Goal: Check status

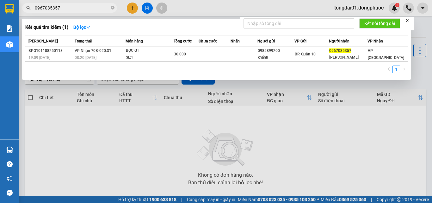
click at [95, 4] on span "0967035357" at bounding box center [69, 7] width 95 height 9
click at [125, 131] on div at bounding box center [216, 101] width 432 height 203
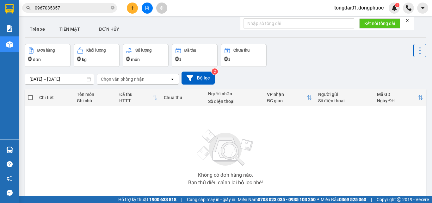
click at [67, 9] on input "0967035357" at bounding box center [72, 7] width 75 height 7
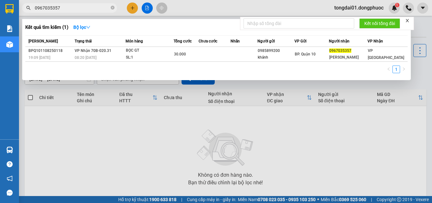
click at [66, 9] on input "0967035357" at bounding box center [72, 7] width 75 height 7
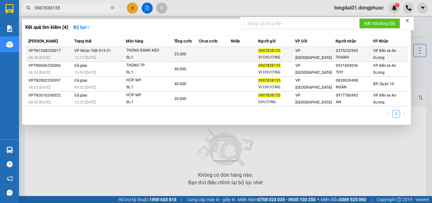
type input "0907838155"
click at [88, 56] on span "12:15 [DATE]" at bounding box center [85, 57] width 22 height 4
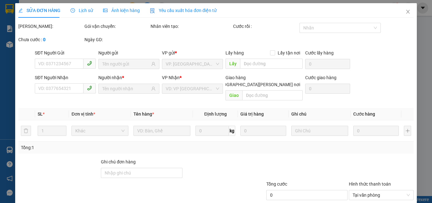
type input "0907838155"
type input "VI CHƯƠNG"
type input "0375232505"
type input "THANH"
type input "25.000"
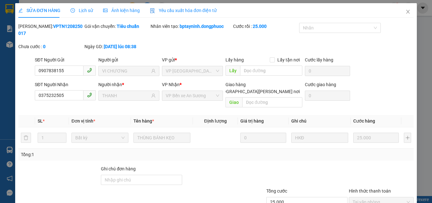
click at [87, 11] on span "Lịch sử" at bounding box center [81, 10] width 22 height 5
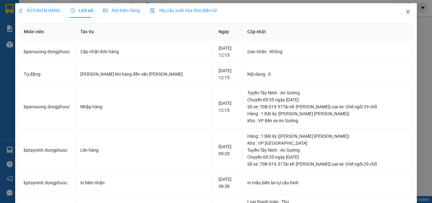
click at [405, 13] on span "Close" at bounding box center [408, 12] width 18 height 18
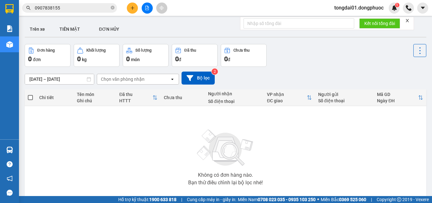
click at [82, 8] on input "0907838155" at bounding box center [72, 7] width 75 height 7
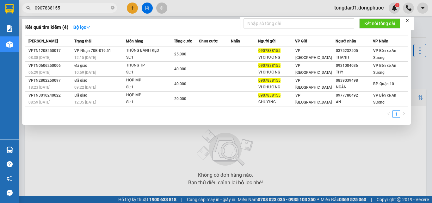
click at [82, 8] on input "0907838155" at bounding box center [72, 7] width 75 height 7
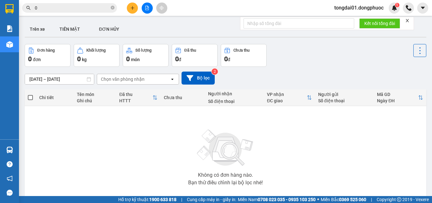
click at [70, 7] on input "0" at bounding box center [72, 7] width 75 height 7
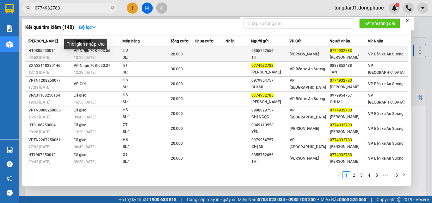
type input "0774932783"
click at [94, 55] on span "13:15 [DATE]" at bounding box center [85, 57] width 22 height 4
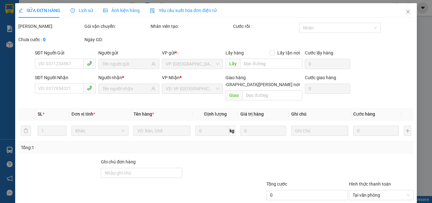
click at [84, 11] on span "Lịch sử" at bounding box center [81, 10] width 22 height 5
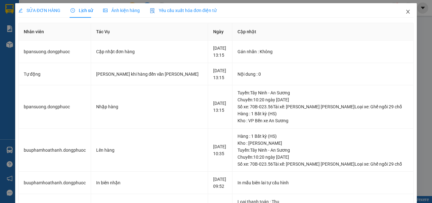
click at [405, 12] on icon "close" at bounding box center [407, 11] width 5 height 5
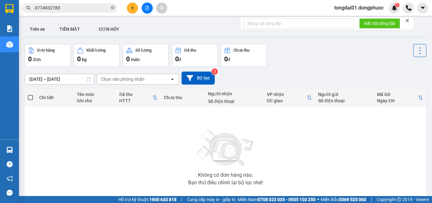
click at [81, 14] on div "Kết quả [PERSON_NAME] ( 148 ) Bộ lọc Mã ĐH Trạng thái Món hàng Tổng [PERSON_NAM…" at bounding box center [216, 8] width 432 height 16
click at [81, 8] on input "0774932783" at bounding box center [72, 7] width 75 height 7
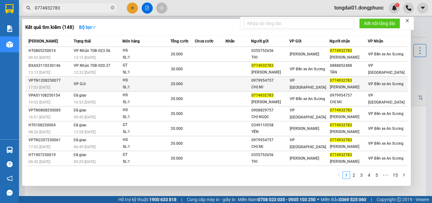
click at [108, 78] on td "VP Gửi" at bounding box center [97, 83] width 50 height 15
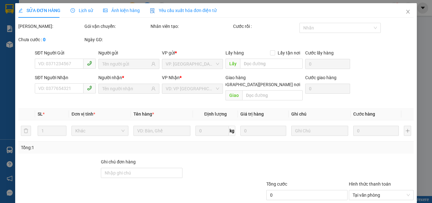
type input "0979954757"
type input "CHỊ MI"
type input "0774932783"
type input "[PERSON_NAME]"
type input "20.000"
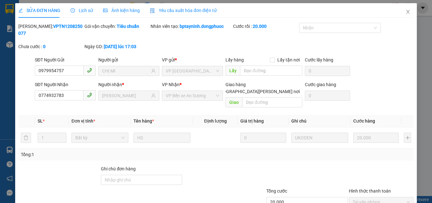
click at [83, 7] on div "Lịch sử" at bounding box center [81, 10] width 22 height 7
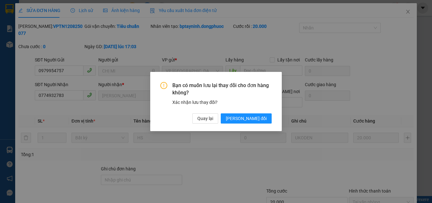
click at [220, 113] on div "Bạn có muốn [PERSON_NAME] thay đổi [PERSON_NAME] hàng không? Xác [PERSON_NAME] …" at bounding box center [215, 102] width 111 height 41
click at [213, 116] on span "Quay lại" at bounding box center [205, 118] width 16 height 7
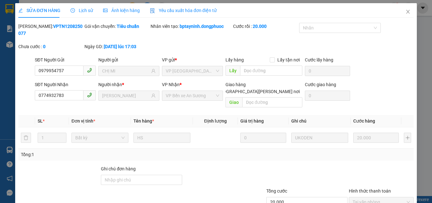
click at [84, 11] on span "Lịch sử" at bounding box center [81, 10] width 22 height 5
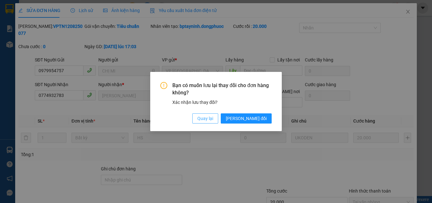
click at [218, 113] on button "Quay lại" at bounding box center [205, 118] width 26 height 10
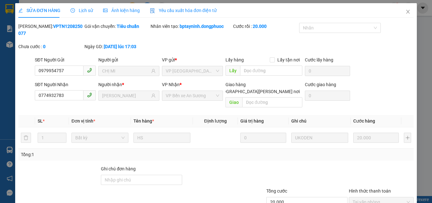
click at [82, 12] on span "Lịch sử" at bounding box center [81, 10] width 22 height 5
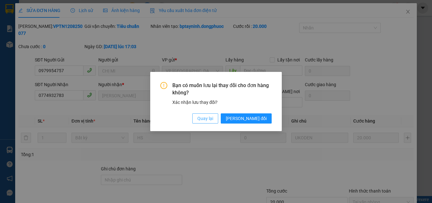
click at [213, 119] on button "Quay lại" at bounding box center [205, 118] width 26 height 10
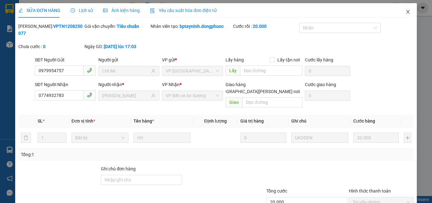
click at [405, 14] on icon "close" at bounding box center [407, 11] width 5 height 5
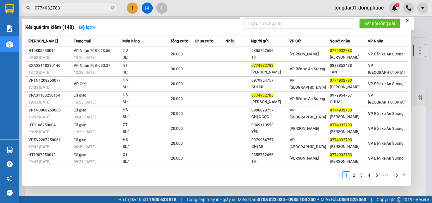
click at [67, 8] on input "0774932783" at bounding box center [72, 7] width 75 height 7
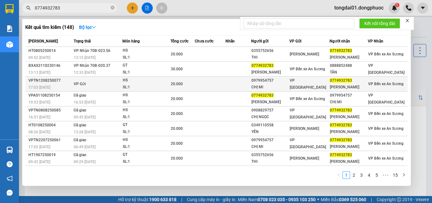
click at [78, 85] on span "VP Gửi" at bounding box center [80, 84] width 12 height 4
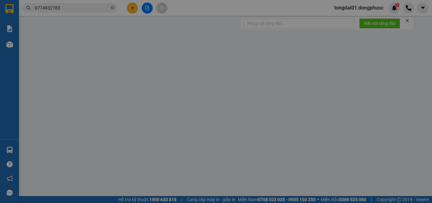
type input "0979954757"
type input "CHỊ MI"
type input "0774932783"
type input "[PERSON_NAME]"
type input "20.000"
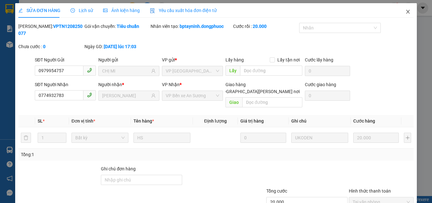
click at [399, 10] on span "Close" at bounding box center [408, 12] width 18 height 18
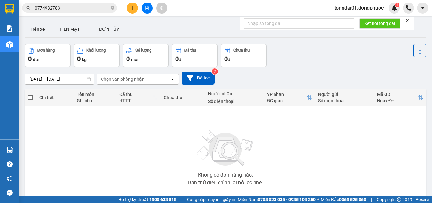
click at [92, 7] on input "0774932783" at bounding box center [72, 7] width 75 height 7
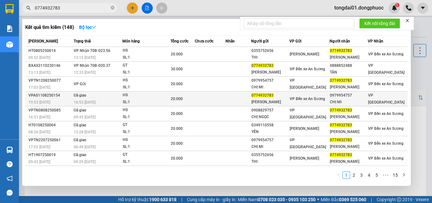
click at [106, 97] on td "Đã giao 16:53 [DATE]" at bounding box center [97, 98] width 50 height 15
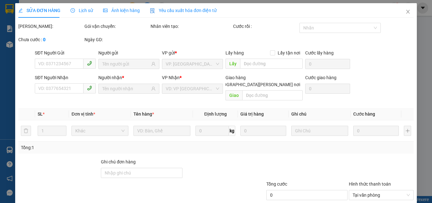
type input "0774932783"
type input "[PERSON_NAME]"
type input "0979954757"
type input "CHỊ MI"
type input "20.000"
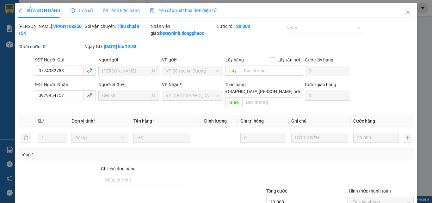
click at [86, 12] on span "Lịch sử" at bounding box center [81, 10] width 22 height 5
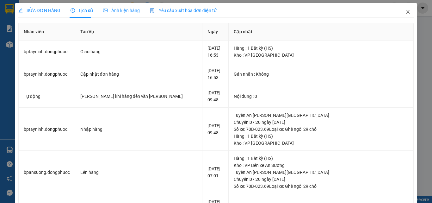
drag, startPoint x: 405, startPoint y: 14, endPoint x: 211, endPoint y: 9, distance: 194.1
click at [405, 14] on icon "close" at bounding box center [407, 11] width 5 height 5
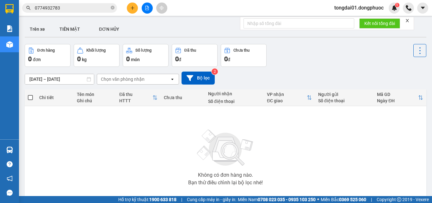
click at [82, 8] on input "0774932783" at bounding box center [72, 7] width 75 height 7
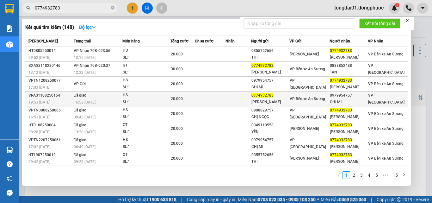
click at [105, 102] on div "16:53 [DATE]" at bounding box center [98, 102] width 48 height 7
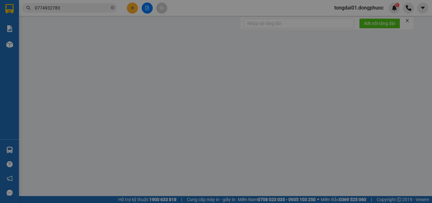
type input "0774932783"
type input "[PERSON_NAME]"
type input "0979954757"
type input "CHỊ MI"
type input "20.000"
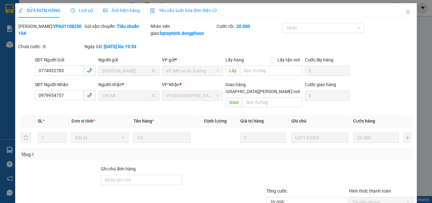
click at [88, 10] on span "Lịch sử" at bounding box center [81, 10] width 22 height 5
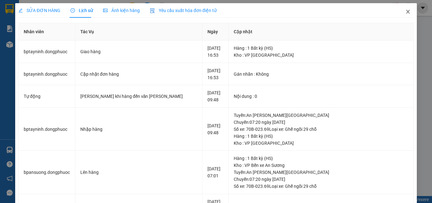
click at [405, 11] on icon "close" at bounding box center [407, 11] width 5 height 5
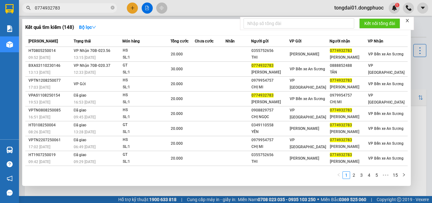
click at [80, 9] on input "0774932783" at bounding box center [72, 7] width 75 height 7
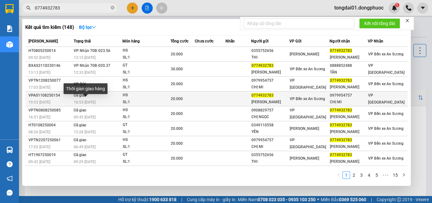
click at [84, 102] on span "16:53 [DATE]" at bounding box center [85, 102] width 22 height 4
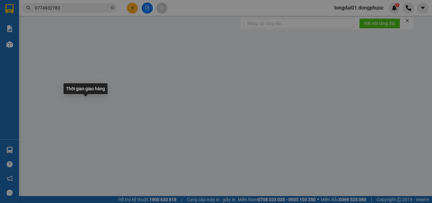
type input "0774932783"
type input "[PERSON_NAME]"
type input "0979954757"
type input "CHỊ MI"
type input "20.000"
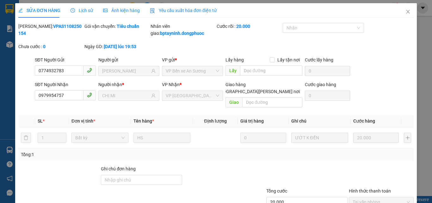
click at [79, 8] on span "Lịch sử" at bounding box center [81, 10] width 22 height 5
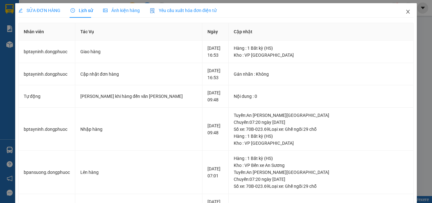
click at [405, 11] on icon "close" at bounding box center [407, 11] width 5 height 5
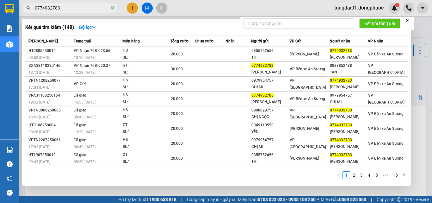
click at [76, 10] on input "0774932783" at bounding box center [72, 7] width 75 height 7
